Goal: Task Accomplishment & Management: Manage account settings

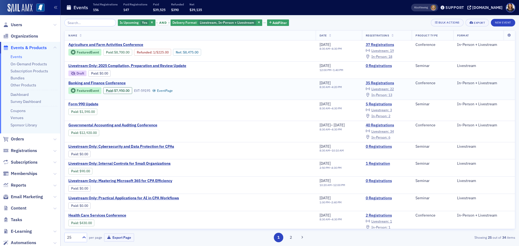
click at [385, 94] on span "In-Person :" at bounding box center [379, 95] width 16 height 4
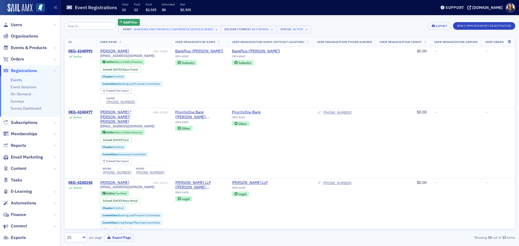
scroll to position [527, 0]
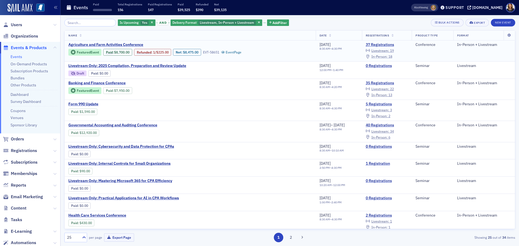
click at [388, 56] on span "In-Person :" at bounding box center [379, 56] width 16 height 4
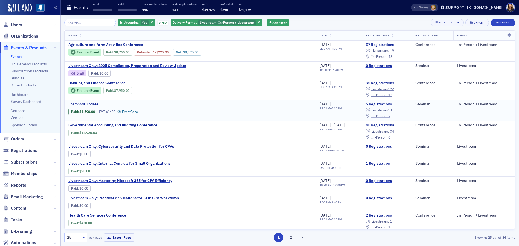
click at [387, 115] on span "In-Person :" at bounding box center [379, 116] width 16 height 4
click at [389, 109] on span "Livestream :" at bounding box center [380, 110] width 18 height 4
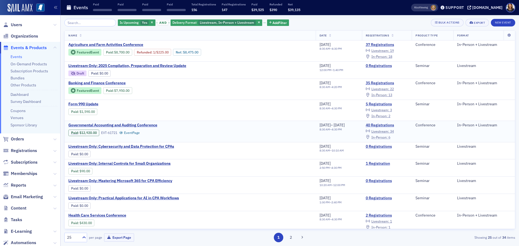
click at [385, 135] on span "In-Person :" at bounding box center [379, 137] width 16 height 4
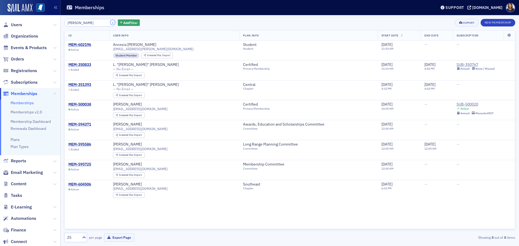
click at [110, 21] on button "×" at bounding box center [112, 22] width 5 height 5
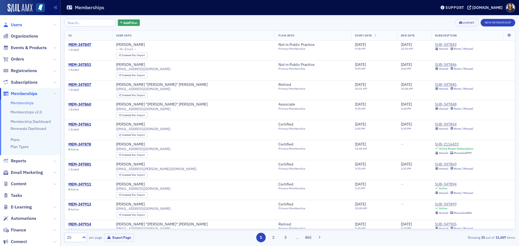
click at [14, 25] on span "Users" at bounding box center [16, 25] width 11 height 6
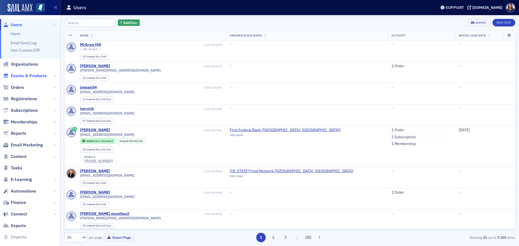
click at [19, 76] on span "Events & Products" at bounding box center [29, 76] width 36 height 6
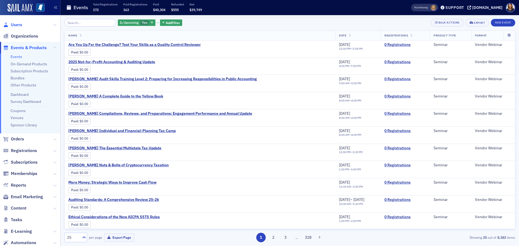
click at [16, 26] on span "Users" at bounding box center [16, 25] width 11 height 6
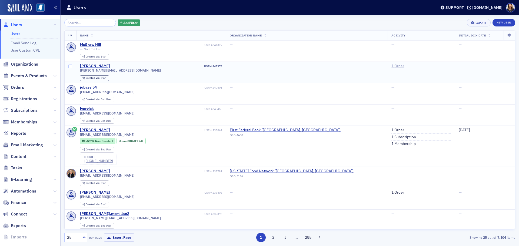
click at [391, 64] on link "1 Order" at bounding box center [397, 66] width 13 height 5
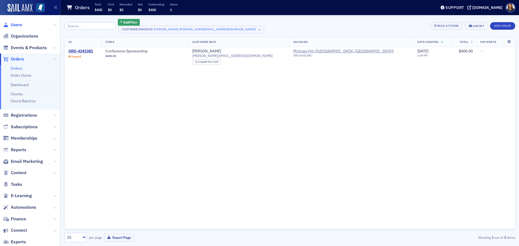
click at [19, 27] on span "Users" at bounding box center [16, 25] width 11 height 6
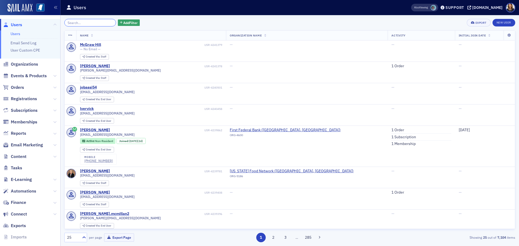
click at [80, 22] on input "search" at bounding box center [90, 23] width 52 height 8
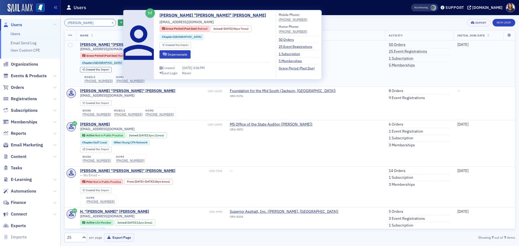
type input "butch mcmillan"
click at [107, 45] on div "[PERSON_NAME] "[PERSON_NAME]" [PERSON_NAME]" at bounding box center [127, 44] width 95 height 5
click at [104, 44] on div "[PERSON_NAME] "[PERSON_NAME]" [PERSON_NAME]" at bounding box center [127, 44] width 95 height 5
click at [168, 52] on button "Impersonate" at bounding box center [174, 54] width 31 height 8
click at [101, 45] on div "[PERSON_NAME] "[PERSON_NAME]" [PERSON_NAME]" at bounding box center [127, 44] width 95 height 5
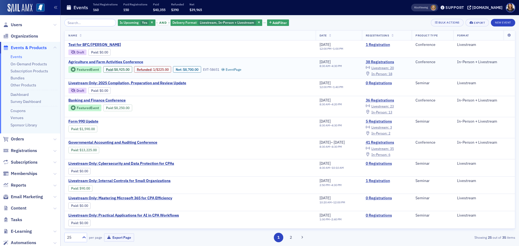
click at [112, 62] on span "Agriculture and Farm Activities Conference" at bounding box center [113, 62] width 91 height 5
click at [15, 27] on span "Users" at bounding box center [16, 25] width 11 height 6
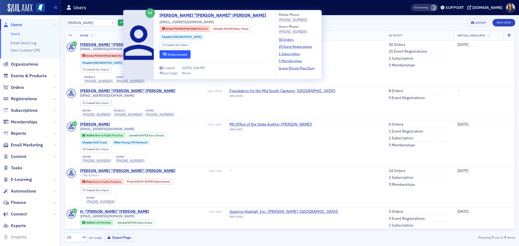
click at [178, 57] on button "Impersonate" at bounding box center [174, 54] width 31 height 8
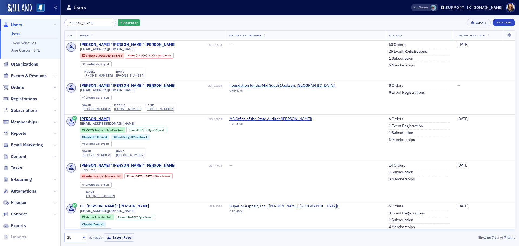
click at [19, 21] on span "Users" at bounding box center [30, 25] width 60 height 12
click at [19, 23] on span "Users" at bounding box center [16, 25] width 11 height 6
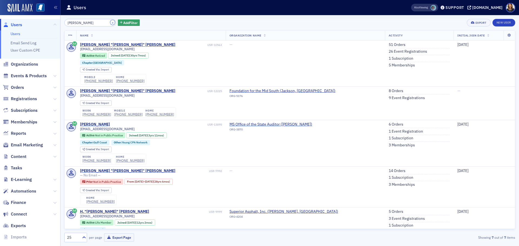
click at [110, 22] on button "×" at bounding box center [112, 22] width 5 height 5
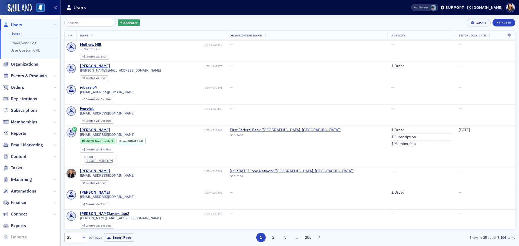
click at [16, 22] on span "Users" at bounding box center [16, 25] width 11 height 6
click at [391, 130] on link "1 Order" at bounding box center [397, 130] width 13 height 5
click at [391, 137] on link "1 Subscription" at bounding box center [403, 137] width 25 height 5
click at [391, 144] on link "1 Membership" at bounding box center [403, 144] width 24 height 5
click at [12, 87] on span "Orders" at bounding box center [17, 88] width 13 height 6
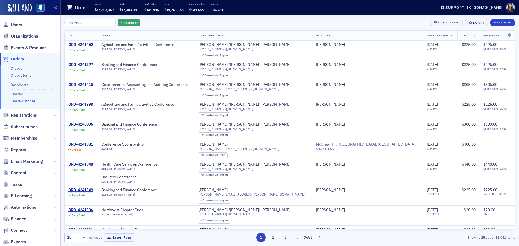
click at [23, 102] on link "Check Batches" at bounding box center [23, 101] width 25 height 5
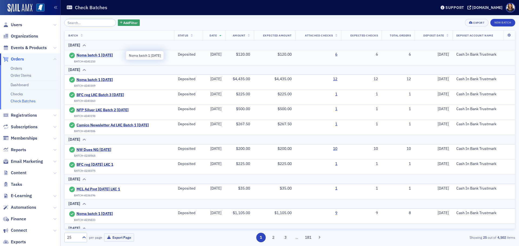
click at [92, 55] on span "Noma batch 1 8.13.25" at bounding box center [100, 55] width 49 height 5
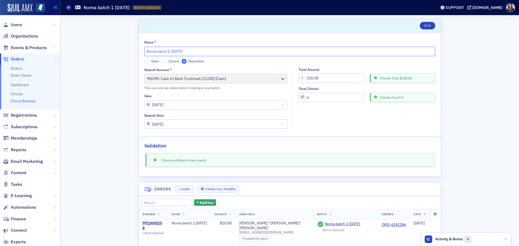
click at [197, 52] on input "Noma batch 1 8.13.25" at bounding box center [289, 51] width 291 height 9
type input "N"
type input "NW chapter dues NG 8.13.25"
click at [428, 25] on button "Save" at bounding box center [427, 26] width 15 height 8
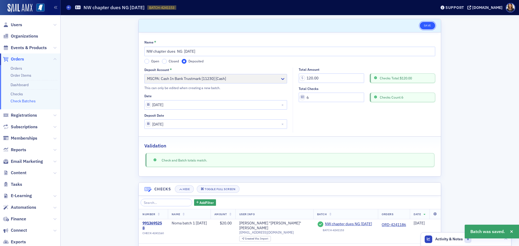
click at [425, 24] on button "Save" at bounding box center [427, 26] width 15 height 8
click at [22, 104] on li "Check Batches" at bounding box center [34, 101] width 47 height 5
click at [24, 102] on link "Check Batches" at bounding box center [23, 101] width 25 height 5
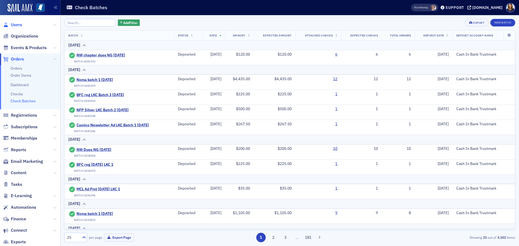
click at [15, 24] on span "Users" at bounding box center [16, 25] width 11 height 6
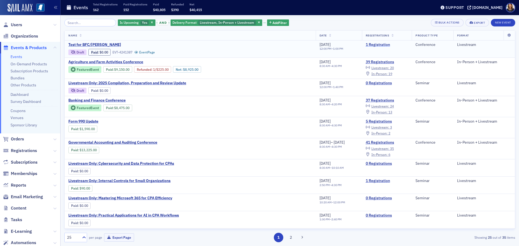
click at [380, 44] on link "1 Registration" at bounding box center [387, 44] width 42 height 5
click at [17, 24] on span "Users" at bounding box center [16, 25] width 11 height 6
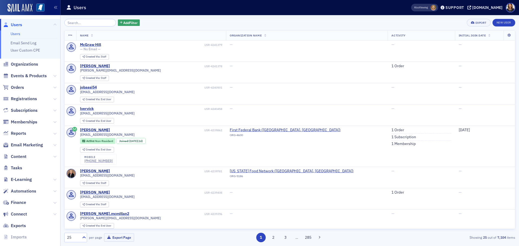
click at [14, 24] on span "Users" at bounding box center [16, 25] width 11 height 6
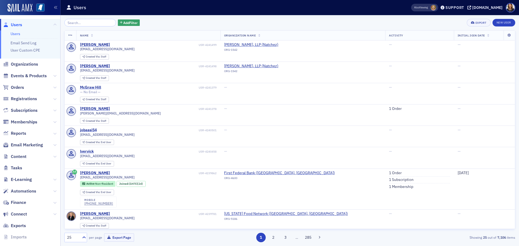
click at [15, 24] on span "Users" at bounding box center [16, 25] width 11 height 6
click at [178, 24] on div "Add Filter Export New User" at bounding box center [289, 23] width 451 height 8
click at [19, 87] on span "Orders" at bounding box center [17, 88] width 13 height 6
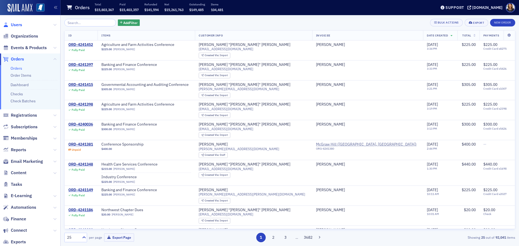
click at [14, 25] on span "Users" at bounding box center [16, 25] width 11 height 6
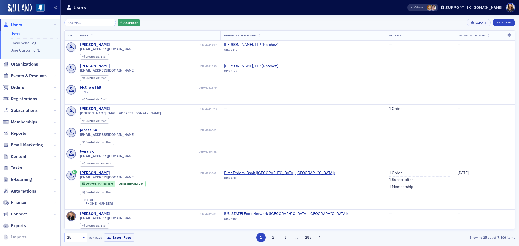
click at [176, 20] on div "Add Filter Export New User" at bounding box center [289, 23] width 451 height 8
click at [16, 24] on span "Users" at bounding box center [16, 25] width 11 height 6
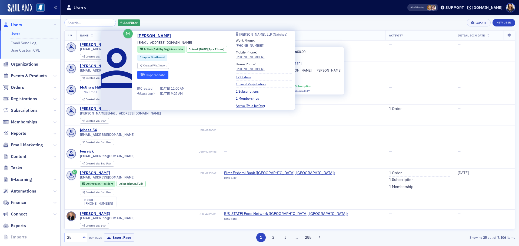
click at [155, 75] on button "Impersonate" at bounding box center [152, 75] width 31 height 8
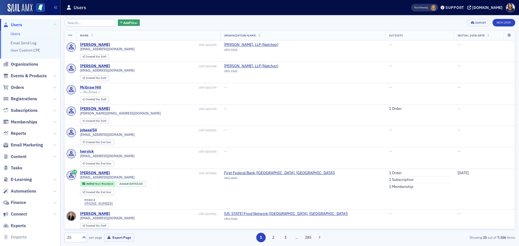
click at [13, 25] on span "Users" at bounding box center [16, 25] width 11 height 6
